Goal: Complete application form

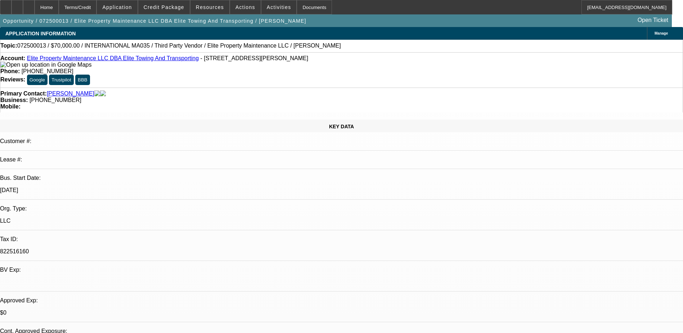
select select "0"
select select "6"
select select "0"
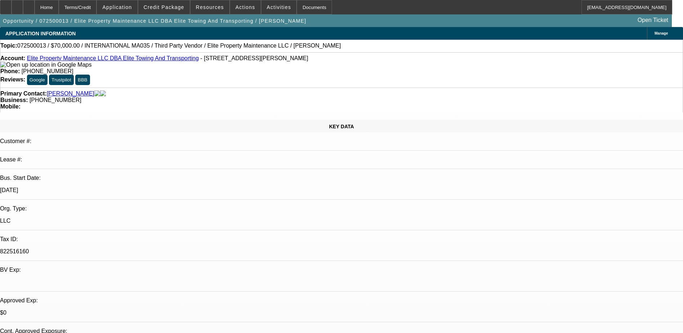
select select "0"
select select "3"
select select "0"
select select "6"
select select "0"
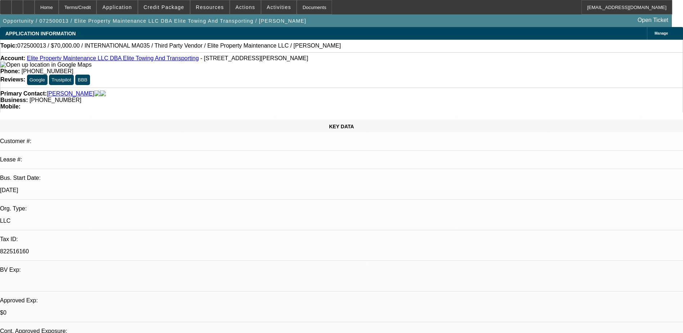
select select "0"
select select "6"
select select "0"
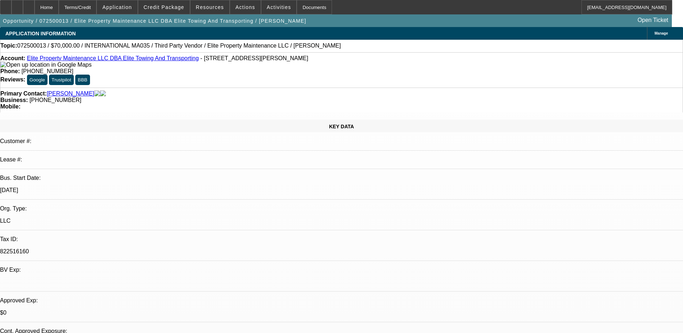
select select "2"
select select "0"
select select "6"
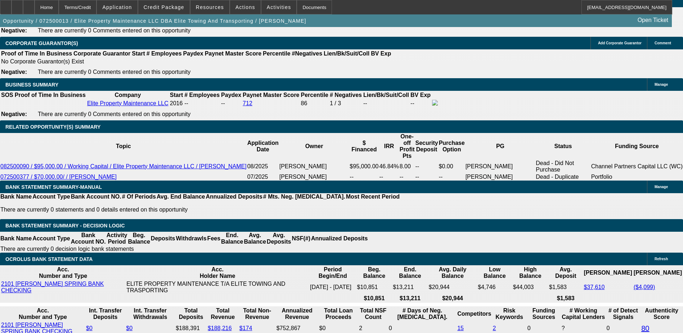
scroll to position [1121, 0]
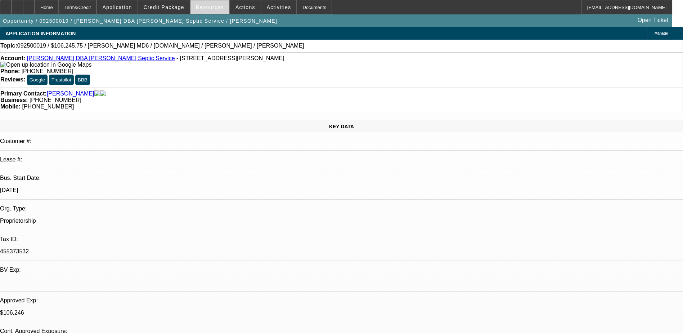
select select "0"
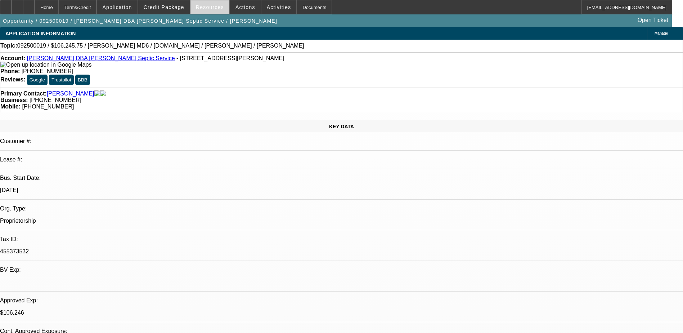
select select "0"
select select "0.15"
select select "2"
select select "0.1"
select select "2"
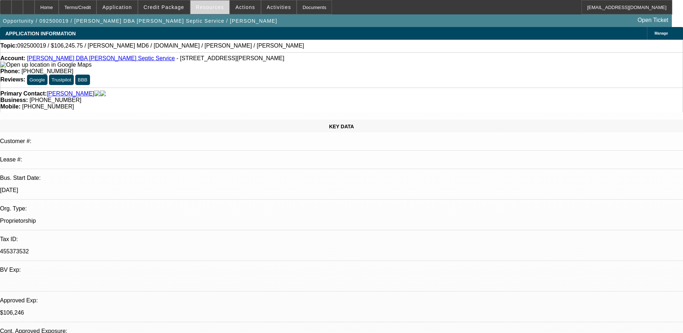
select select "0.1"
select select "1"
select select "3"
select select "6"
select select "1"
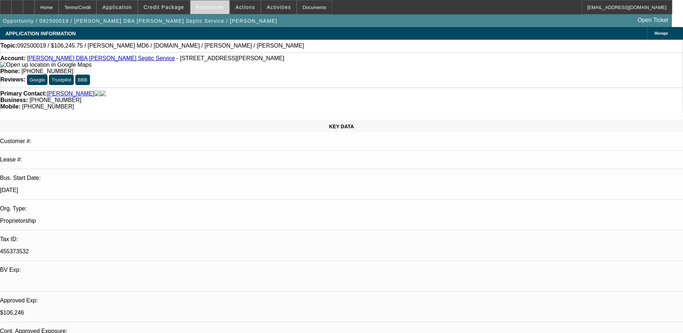
select select "3"
select select "6"
select select "1"
select select "2"
select select "4"
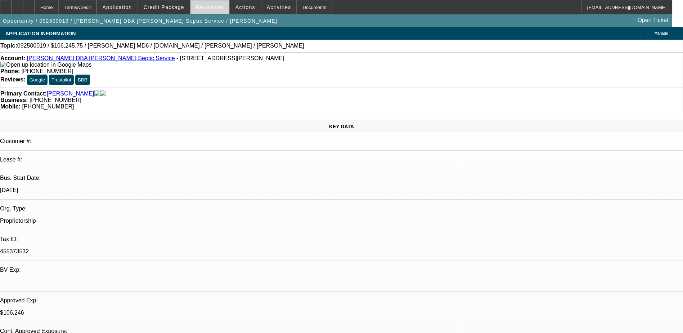
select select "1"
select select "2"
select select "4"
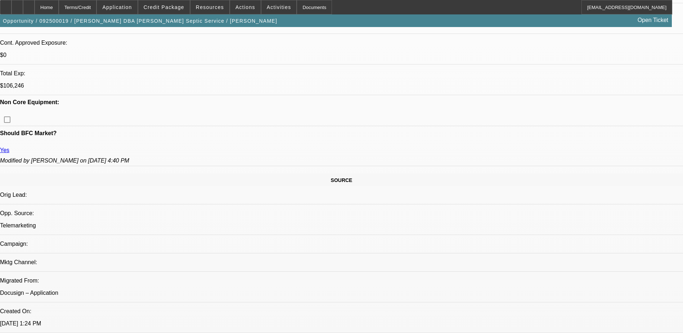
scroll to position [576, 0]
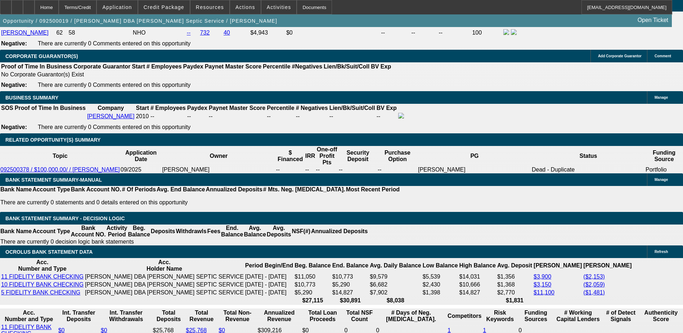
scroll to position [1116, 0]
